Goal: Task Accomplishment & Management: Use online tool/utility

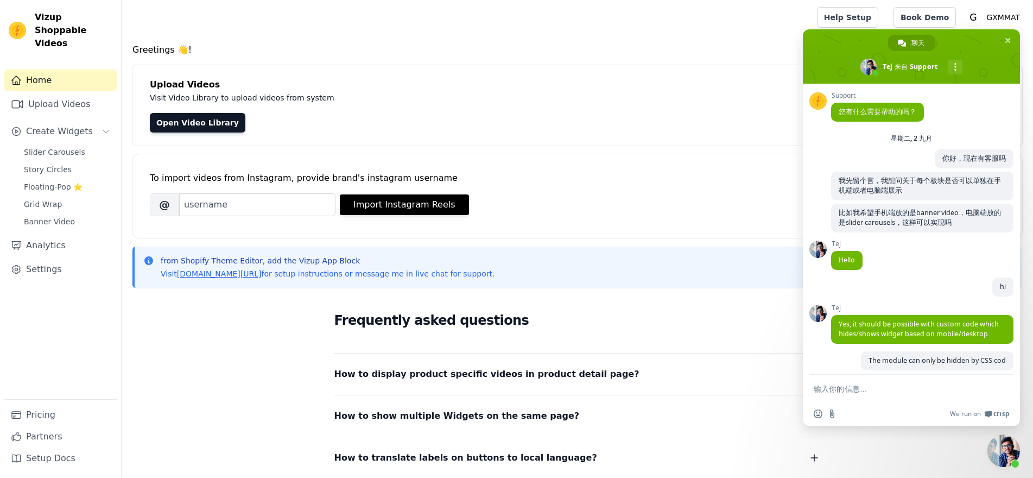
scroll to position [859, 0]
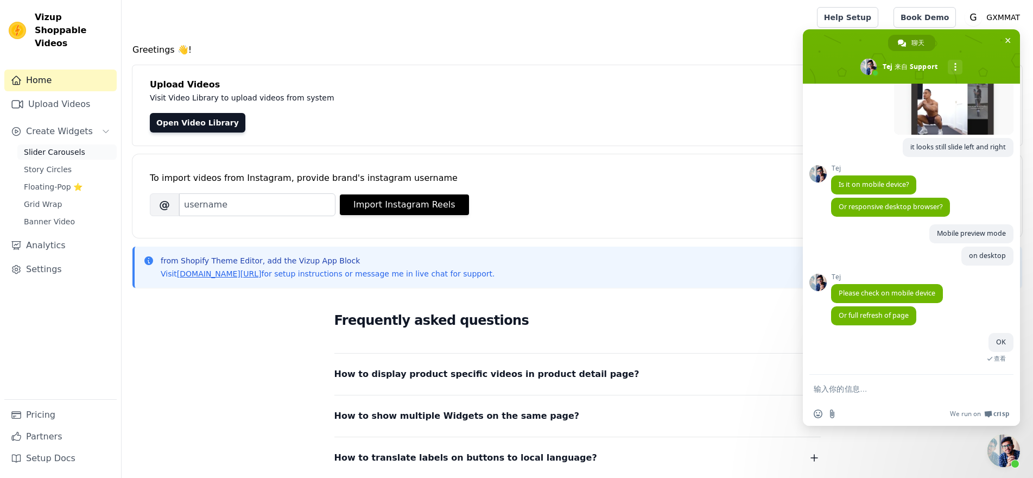
drag, startPoint x: 72, startPoint y: 136, endPoint x: 85, endPoint y: 138, distance: 13.7
click at [72, 147] on span "Slider Carousels" at bounding box center [54, 152] width 61 height 11
click at [1008, 40] on span "关闭聊天" at bounding box center [1007, 40] width 5 height 5
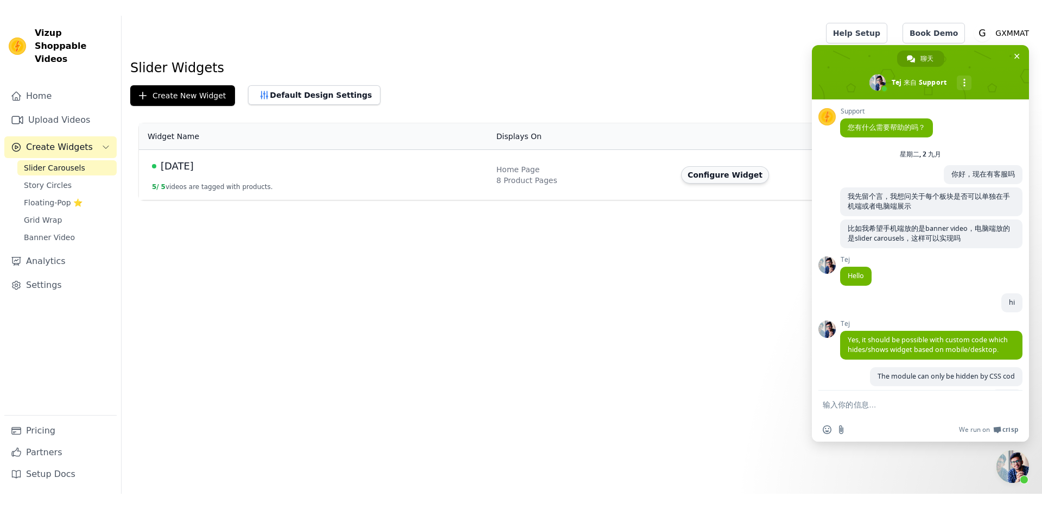
scroll to position [859, 0]
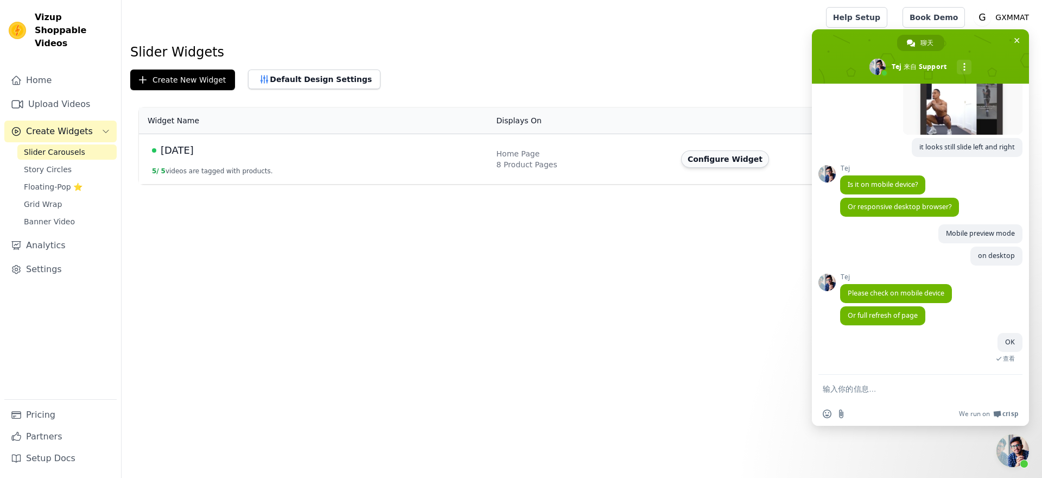
click at [715, 161] on button "Configure Widget" at bounding box center [725, 158] width 88 height 17
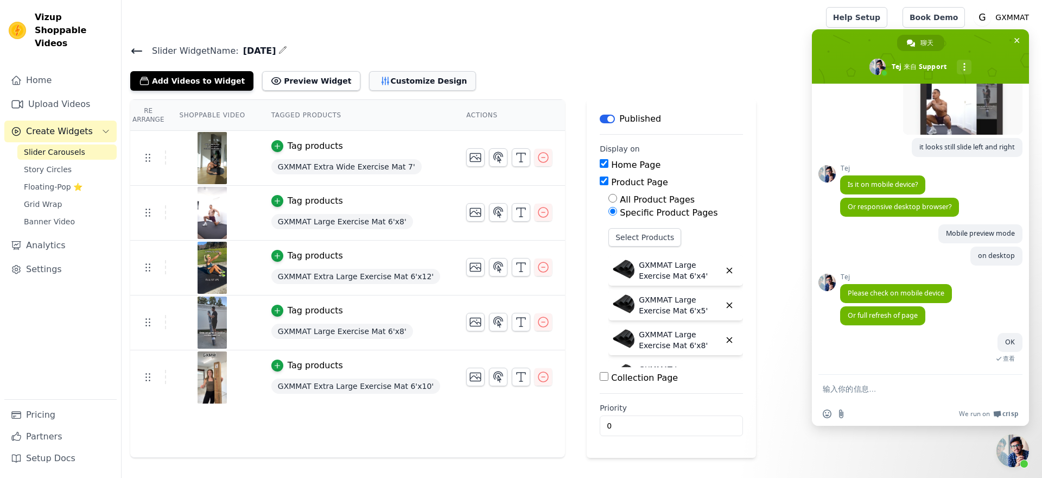
click at [392, 84] on button "Customize Design" at bounding box center [422, 81] width 107 height 20
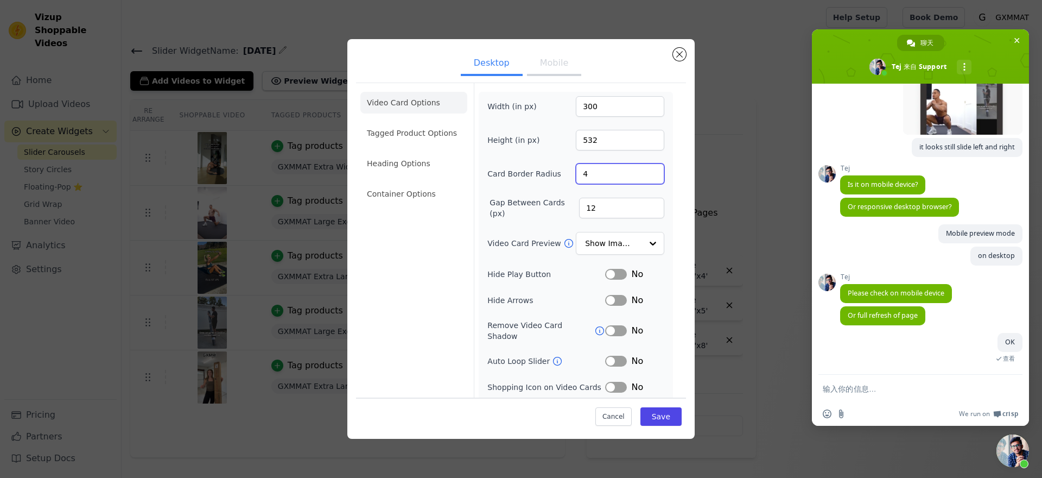
drag, startPoint x: 598, startPoint y: 175, endPoint x: 572, endPoint y: 175, distance: 25.5
click at [576, 175] on input "4" at bounding box center [620, 173] width 88 height 21
type input "10"
click at [647, 410] on button "Save" at bounding box center [660, 416] width 41 height 18
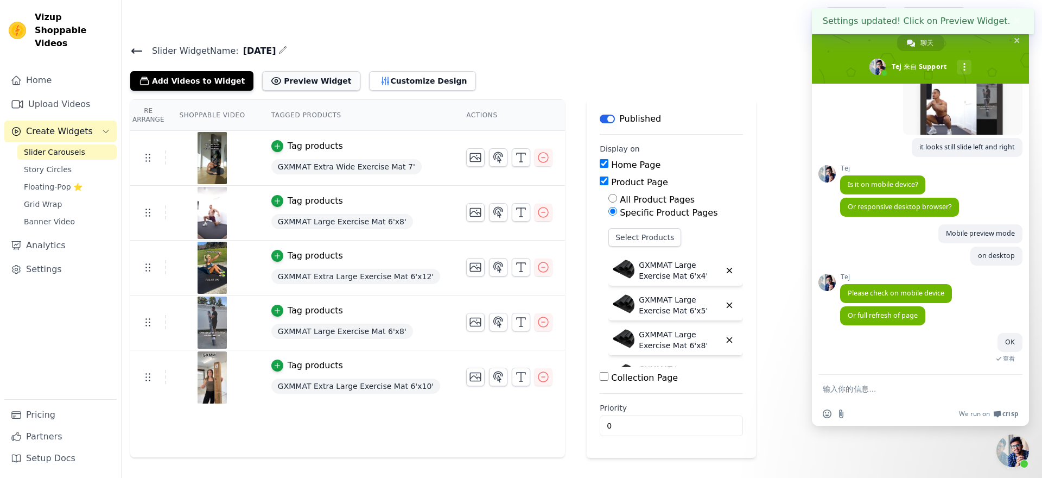
click at [308, 73] on button "Preview Widget" at bounding box center [311, 81] width 98 height 20
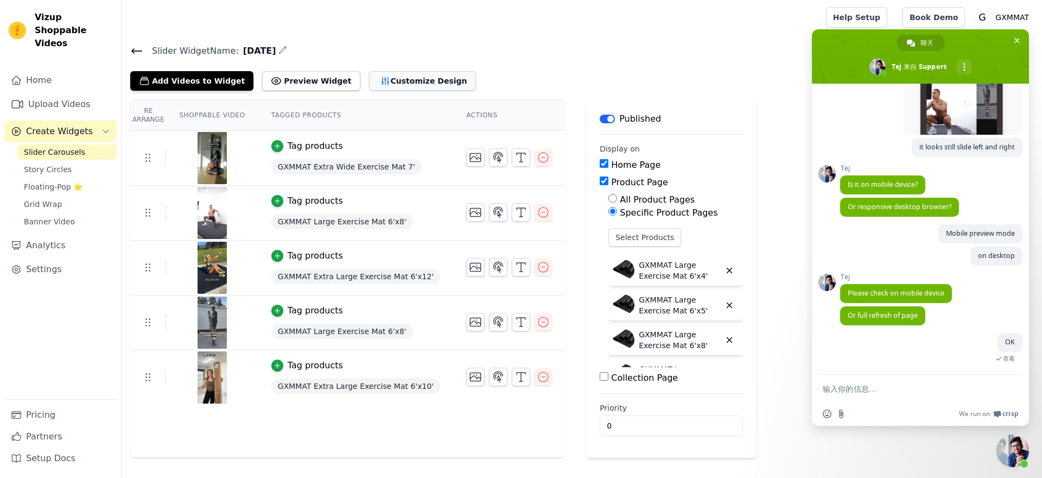
click at [391, 82] on button "Customize Design" at bounding box center [422, 81] width 107 height 20
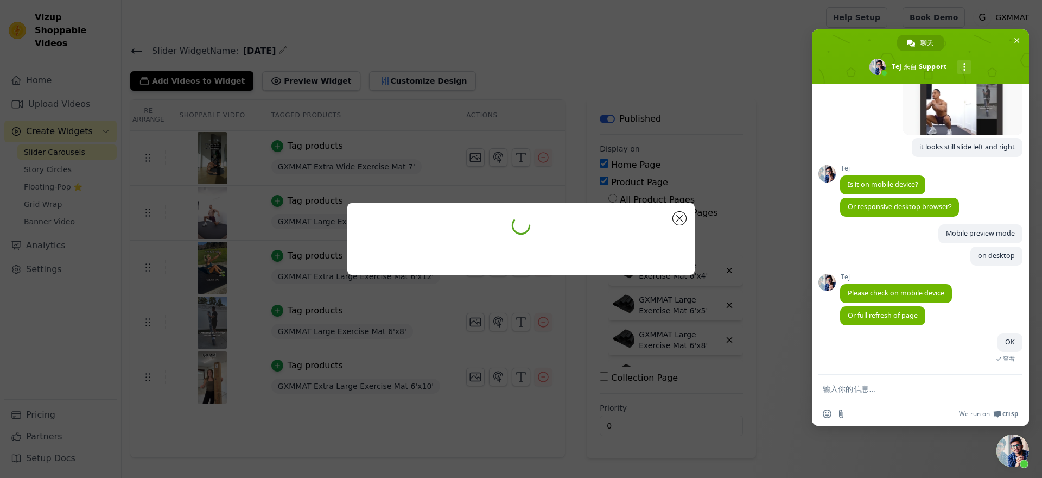
click at [1025, 443] on span "关闭聊天" at bounding box center [1012, 450] width 33 height 33
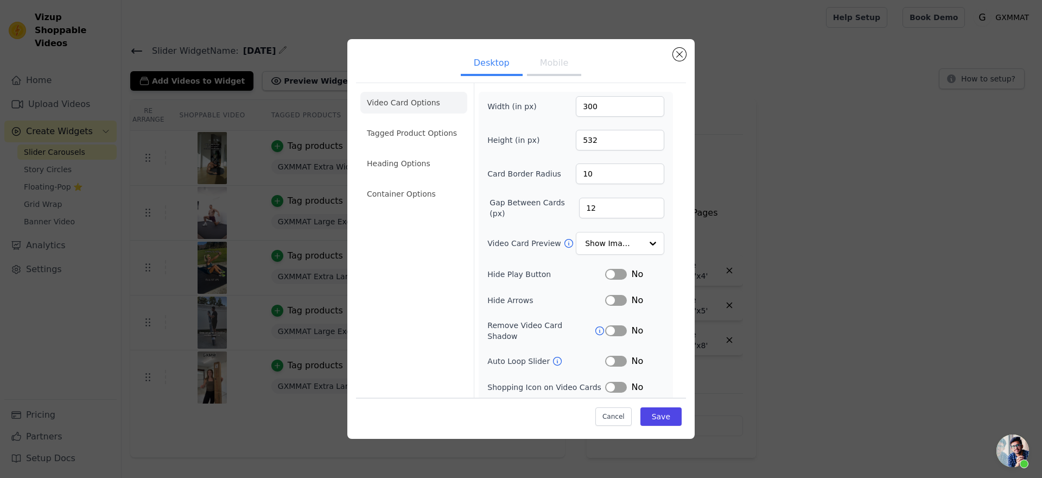
click at [545, 65] on button "Mobile" at bounding box center [554, 64] width 54 height 24
click at [494, 64] on button "Desktop" at bounding box center [492, 64] width 62 height 24
drag, startPoint x: 583, startPoint y: 176, endPoint x: 569, endPoint y: 177, distance: 13.6
click at [576, 177] on input "10" at bounding box center [620, 173] width 88 height 21
type input "20"
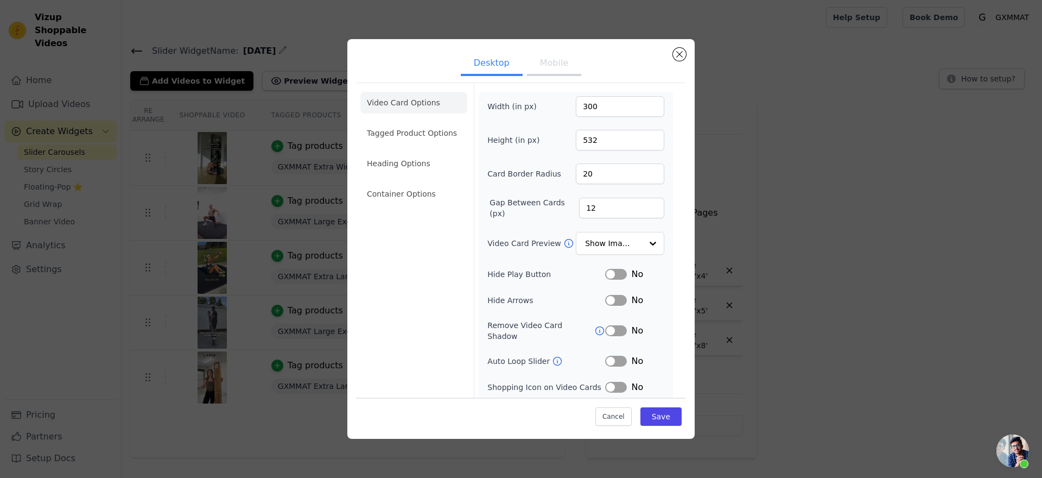
click at [543, 67] on button "Mobile" at bounding box center [554, 64] width 54 height 24
drag, startPoint x: 593, startPoint y: 176, endPoint x: 569, endPoint y: 176, distance: 23.9
click at [576, 176] on input "4" at bounding box center [620, 173] width 88 height 21
type input "20"
click at [649, 410] on button "Save" at bounding box center [660, 416] width 41 height 18
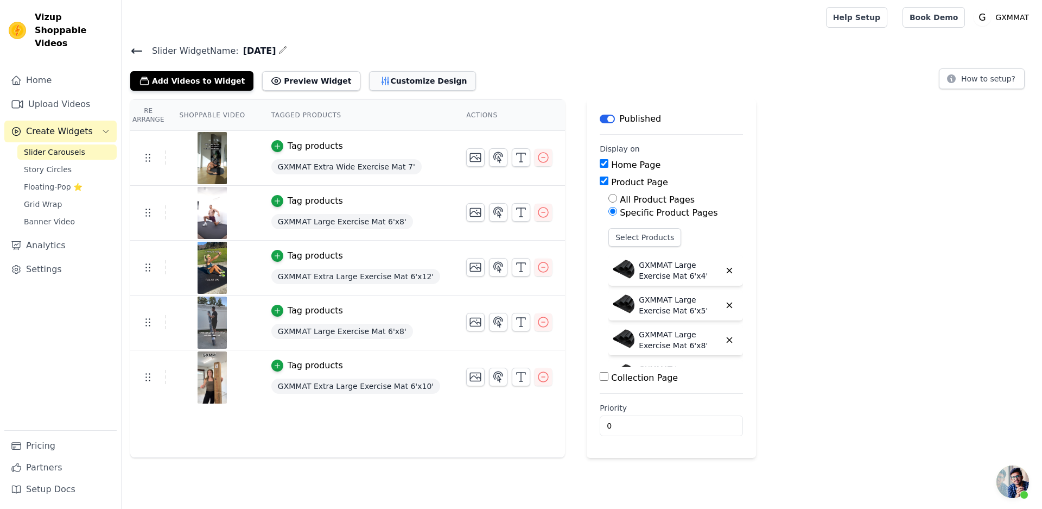
click at [414, 78] on button "Customize Design" at bounding box center [422, 81] width 107 height 20
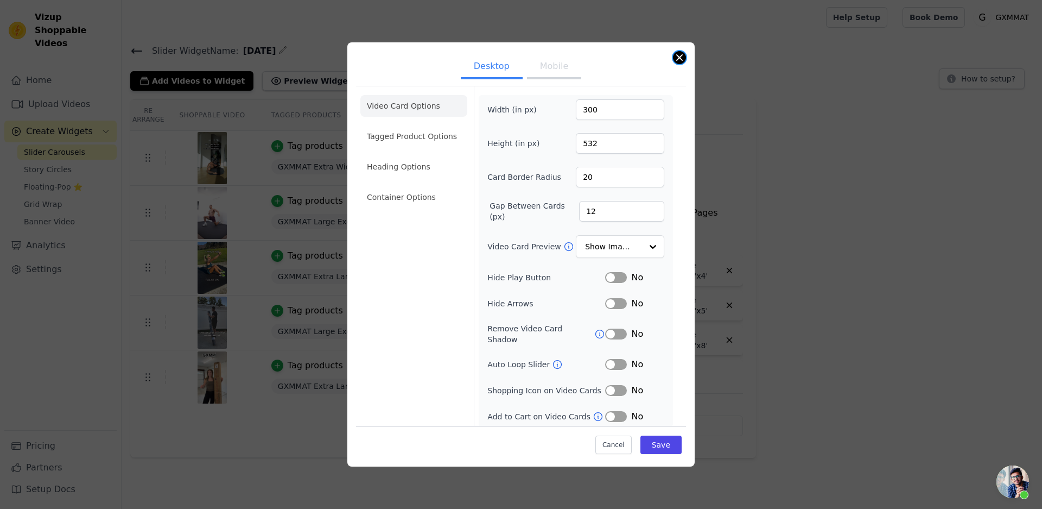
click at [675, 62] on button "Close modal" at bounding box center [679, 57] width 13 height 13
